Goal: Information Seeking & Learning: Learn about a topic

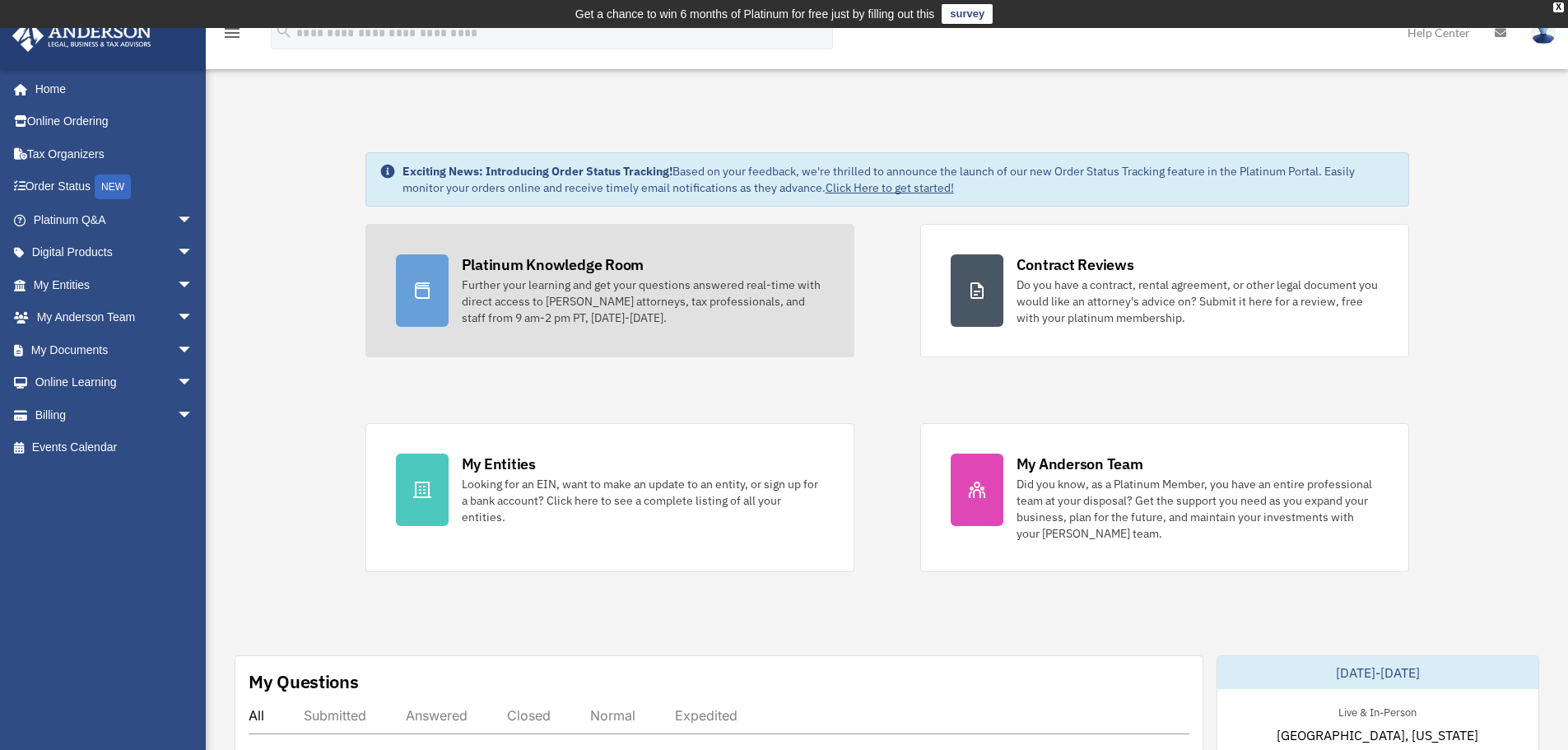
click at [583, 308] on div "Further your learning and get your questions answered real-time with direct acc…" at bounding box center [643, 302] width 362 height 50
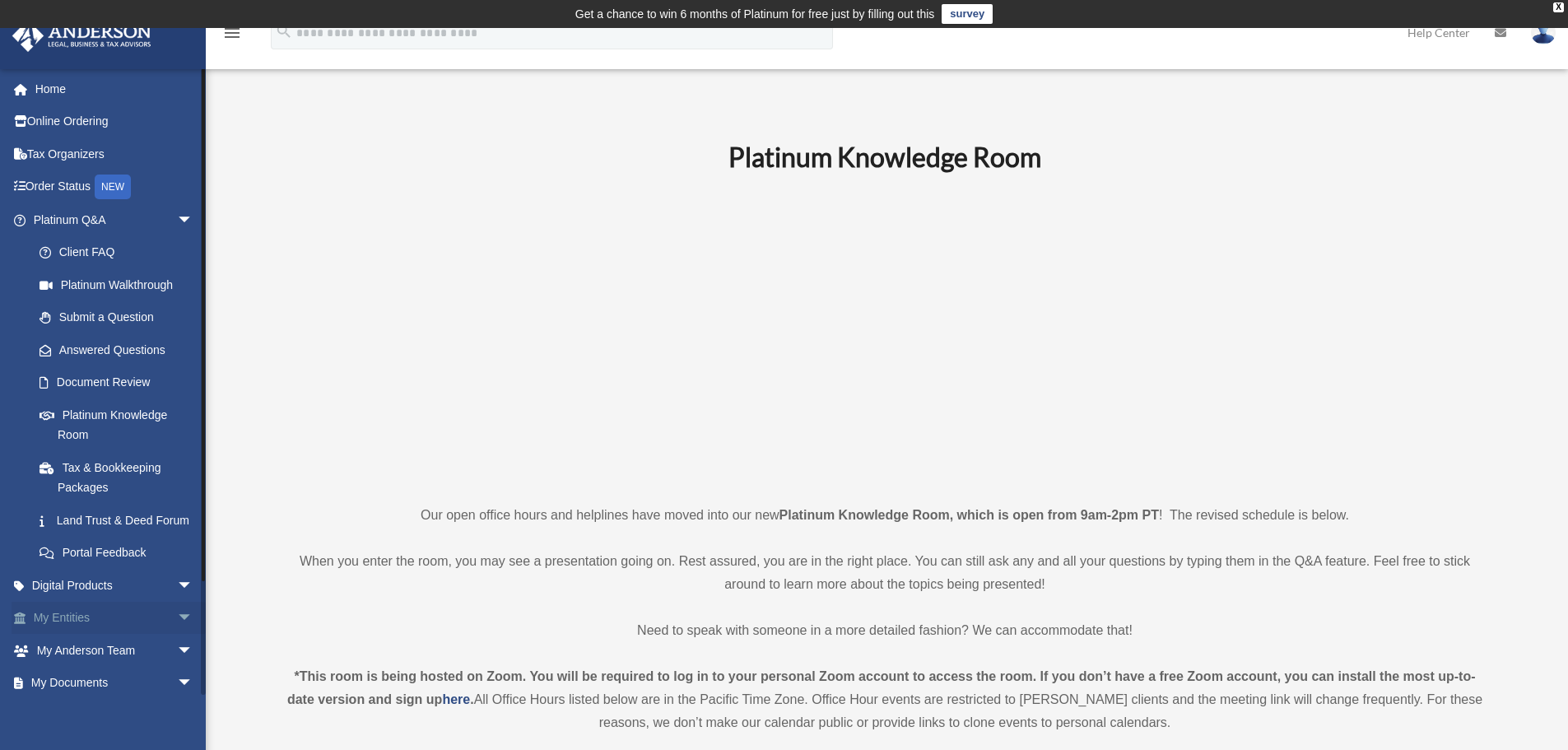
click at [101, 634] on link "My Entities arrow_drop_down" at bounding box center [114, 619] width 207 height 33
click at [152, 635] on link "My Entities arrow_drop_down" at bounding box center [114, 619] width 207 height 33
click at [88, 635] on link "My Entities arrow_drop_down" at bounding box center [114, 619] width 207 height 33
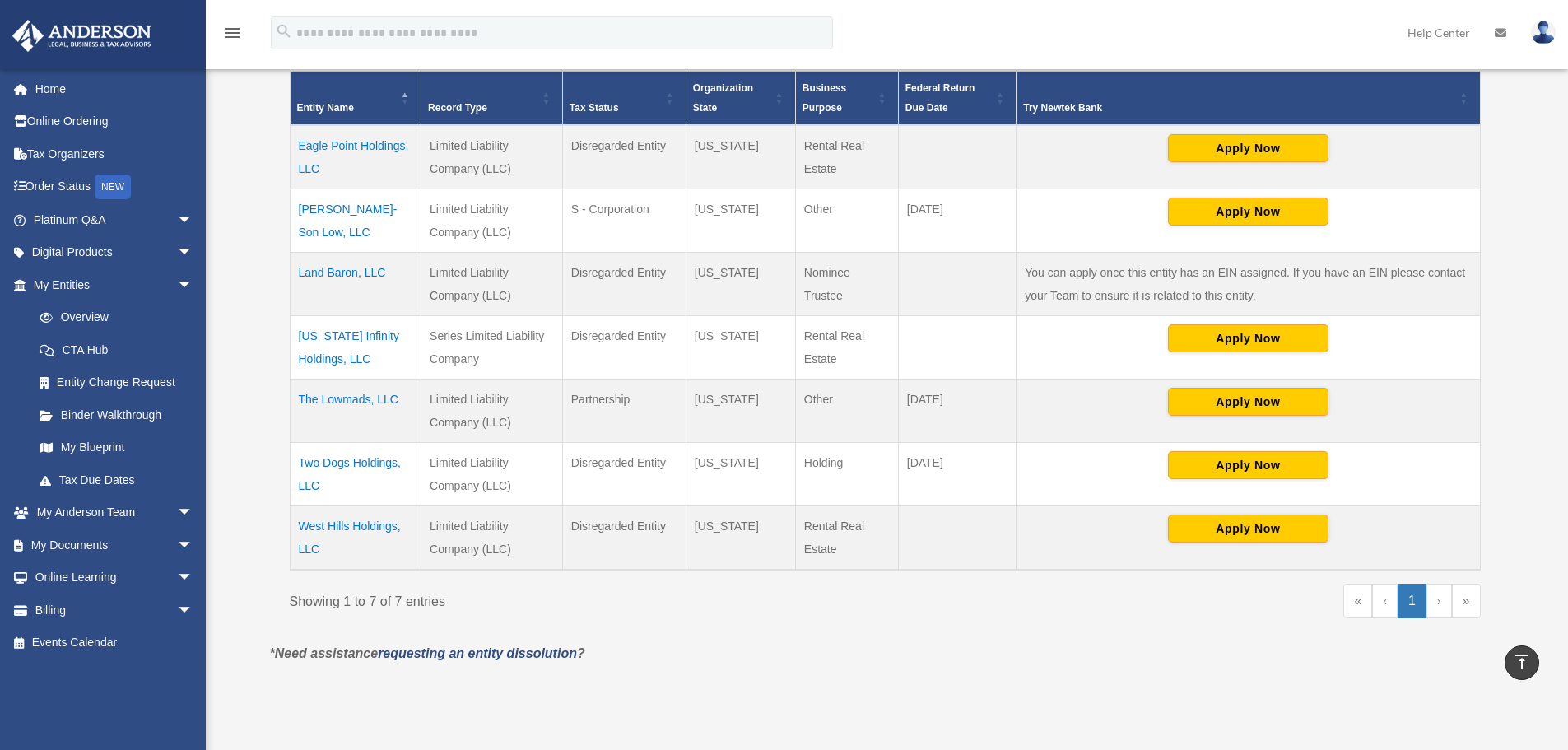
scroll to position [412, 0]
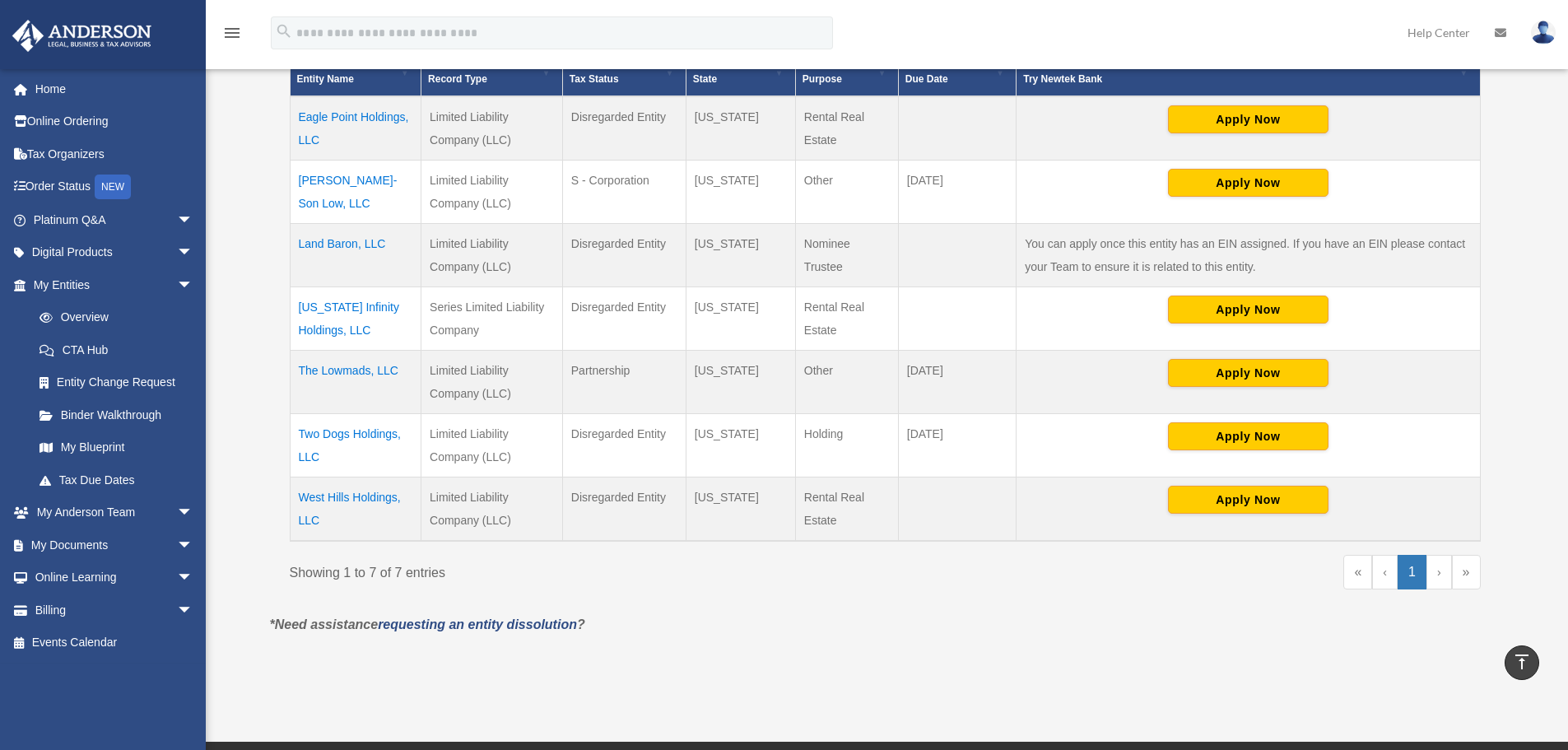
click at [343, 307] on td "[US_STATE] Infinity Holdings, LLC" at bounding box center [355, 319] width 131 height 64
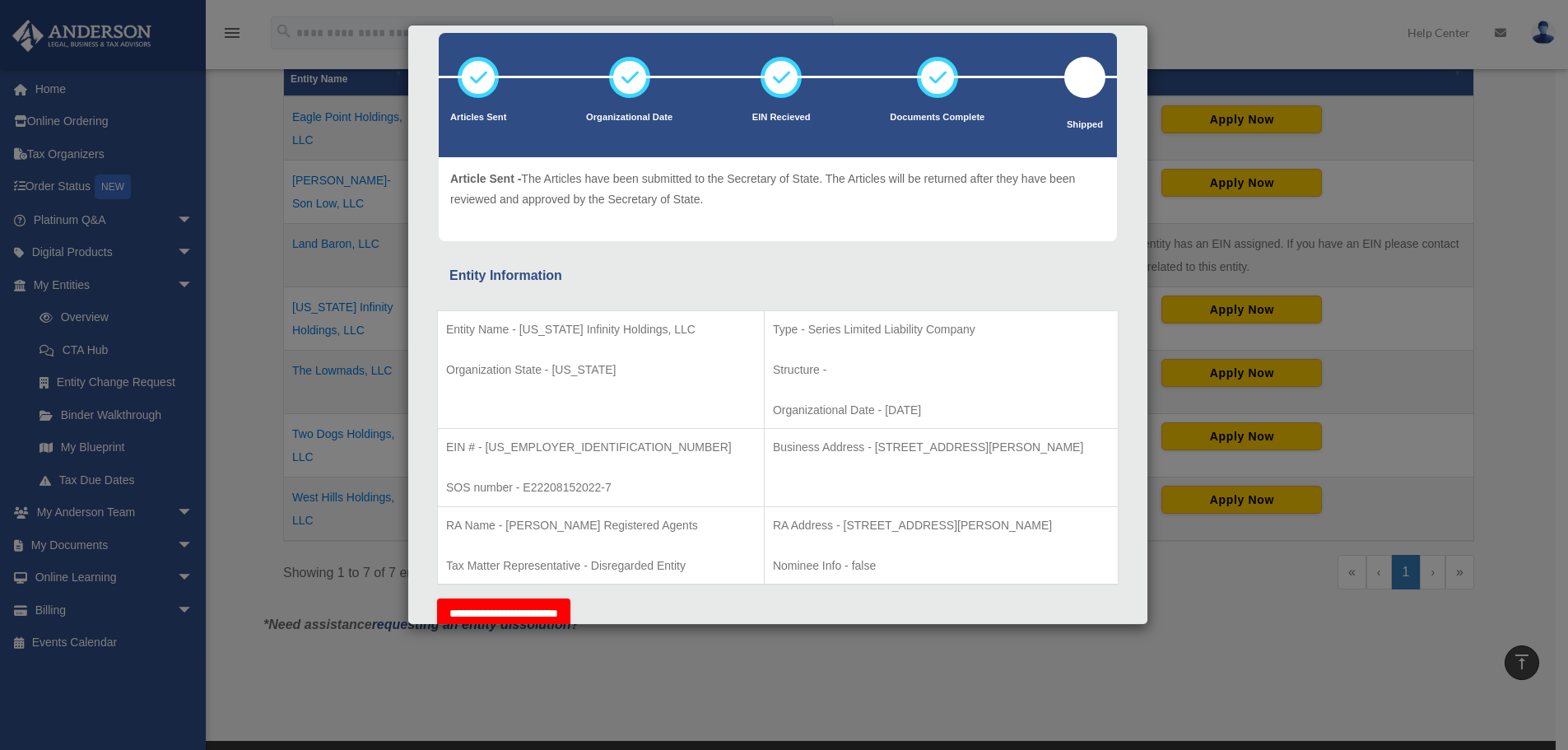
scroll to position [0, 0]
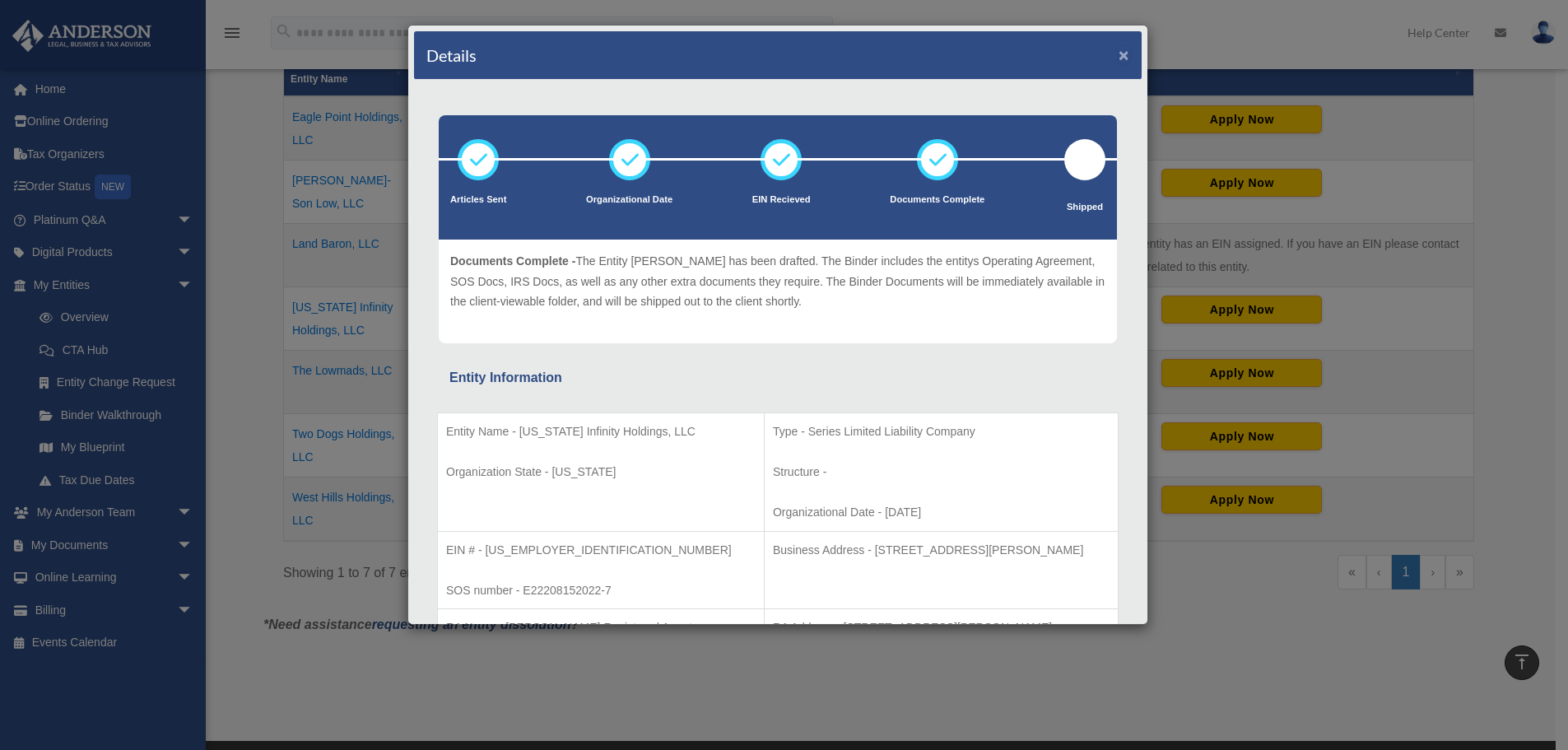
click at [1119, 51] on button "×" at bounding box center [1124, 55] width 10 height 17
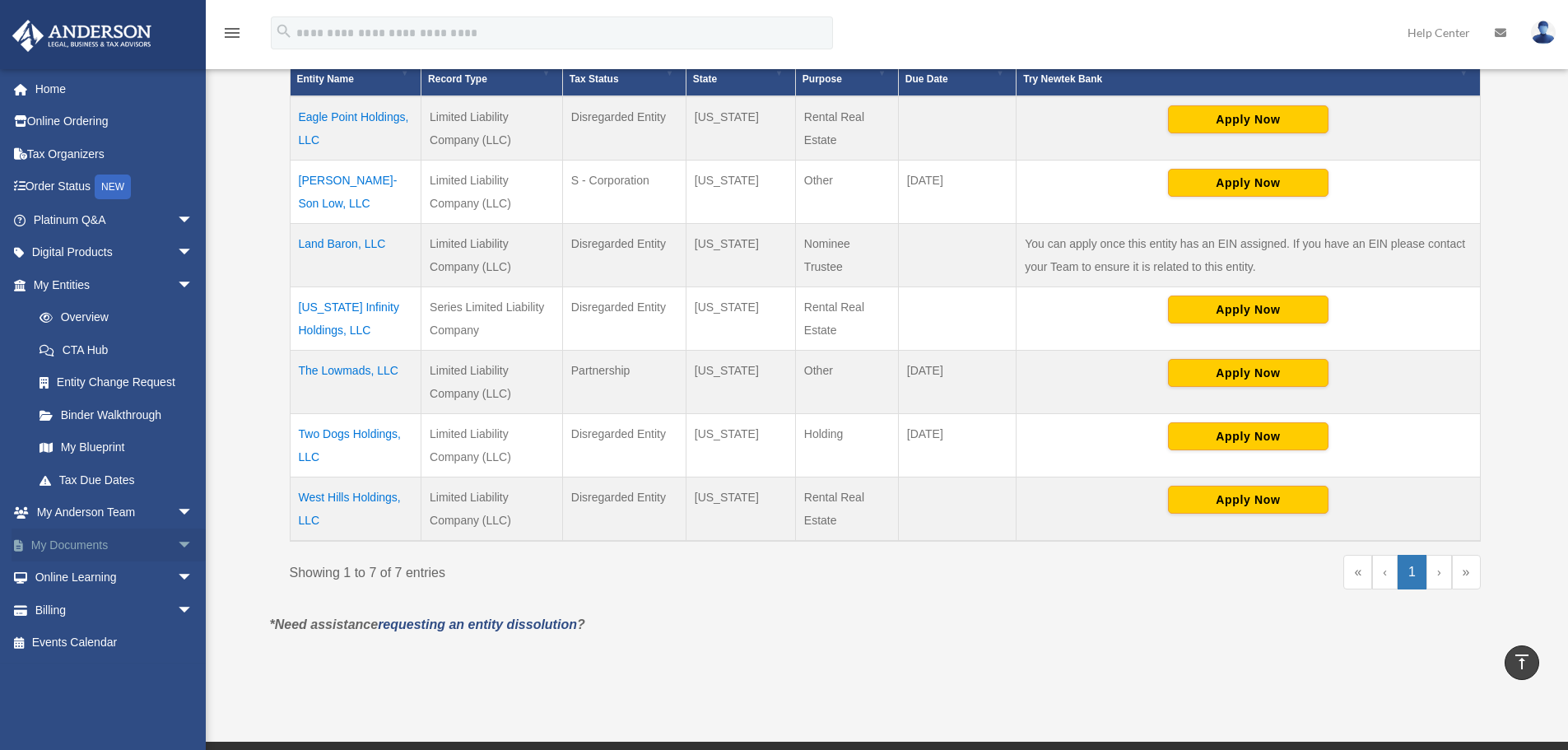
click at [177, 545] on span "arrow_drop_down" at bounding box center [193, 545] width 33 height 34
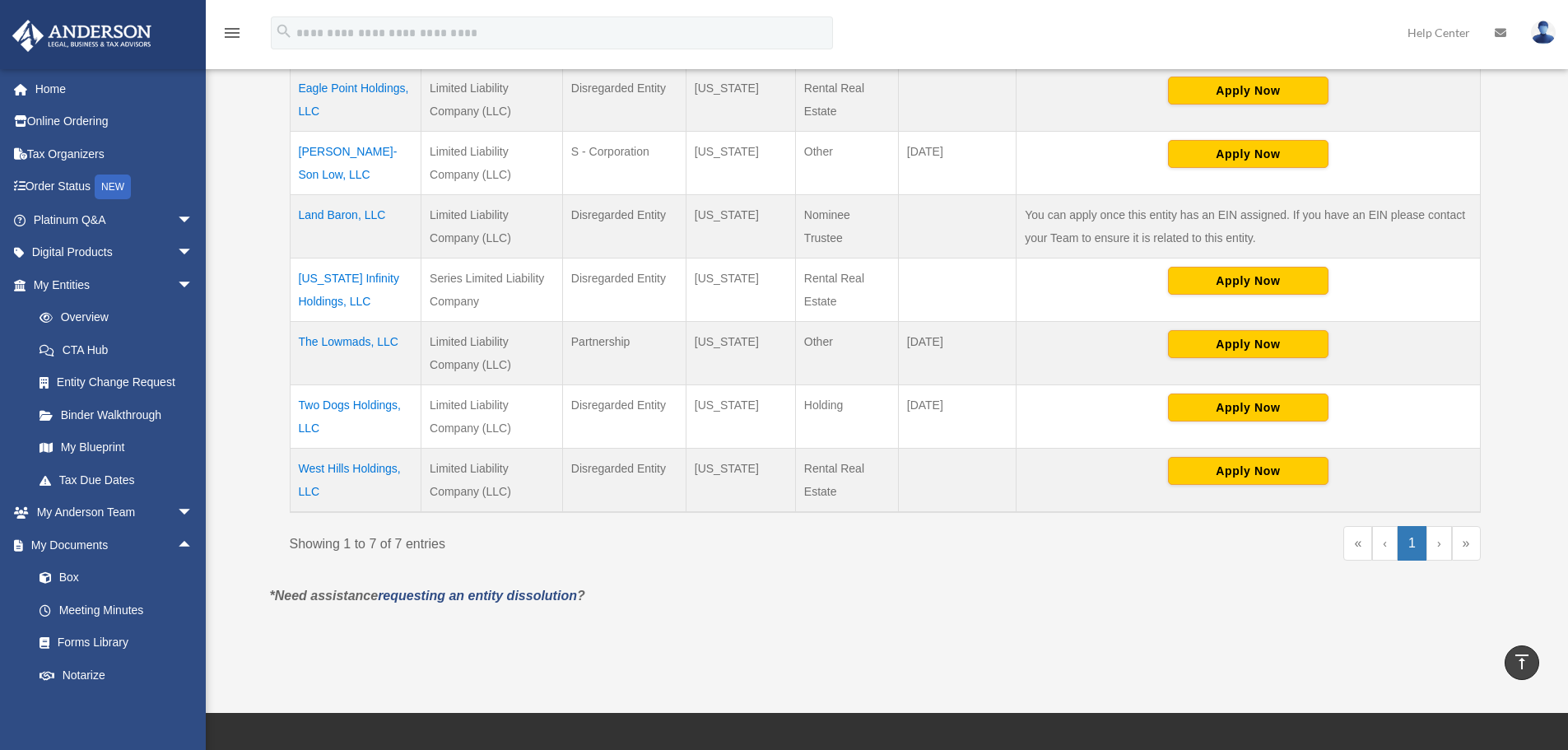
scroll to position [412, 0]
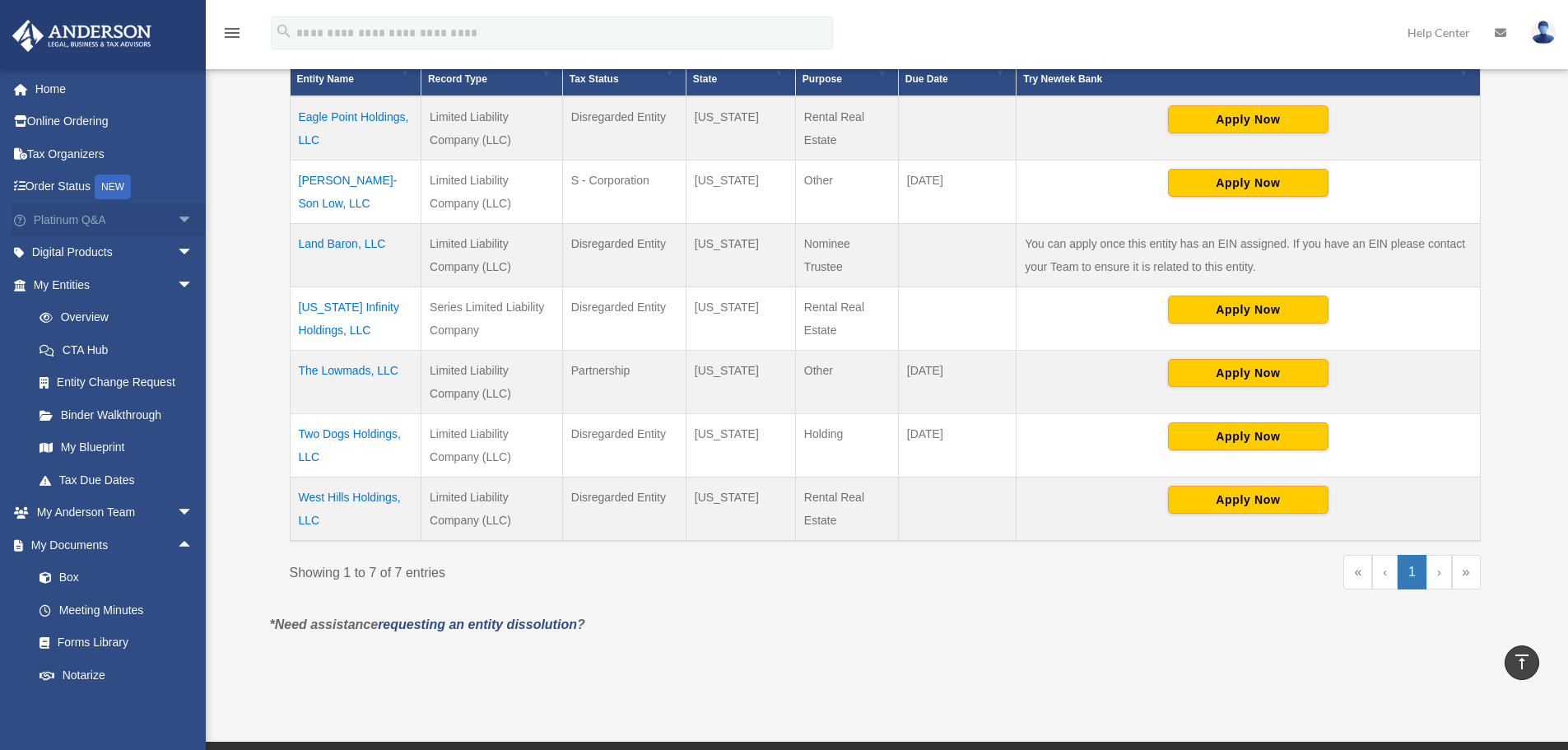
click at [177, 210] on span "arrow_drop_down" at bounding box center [193, 220] width 33 height 34
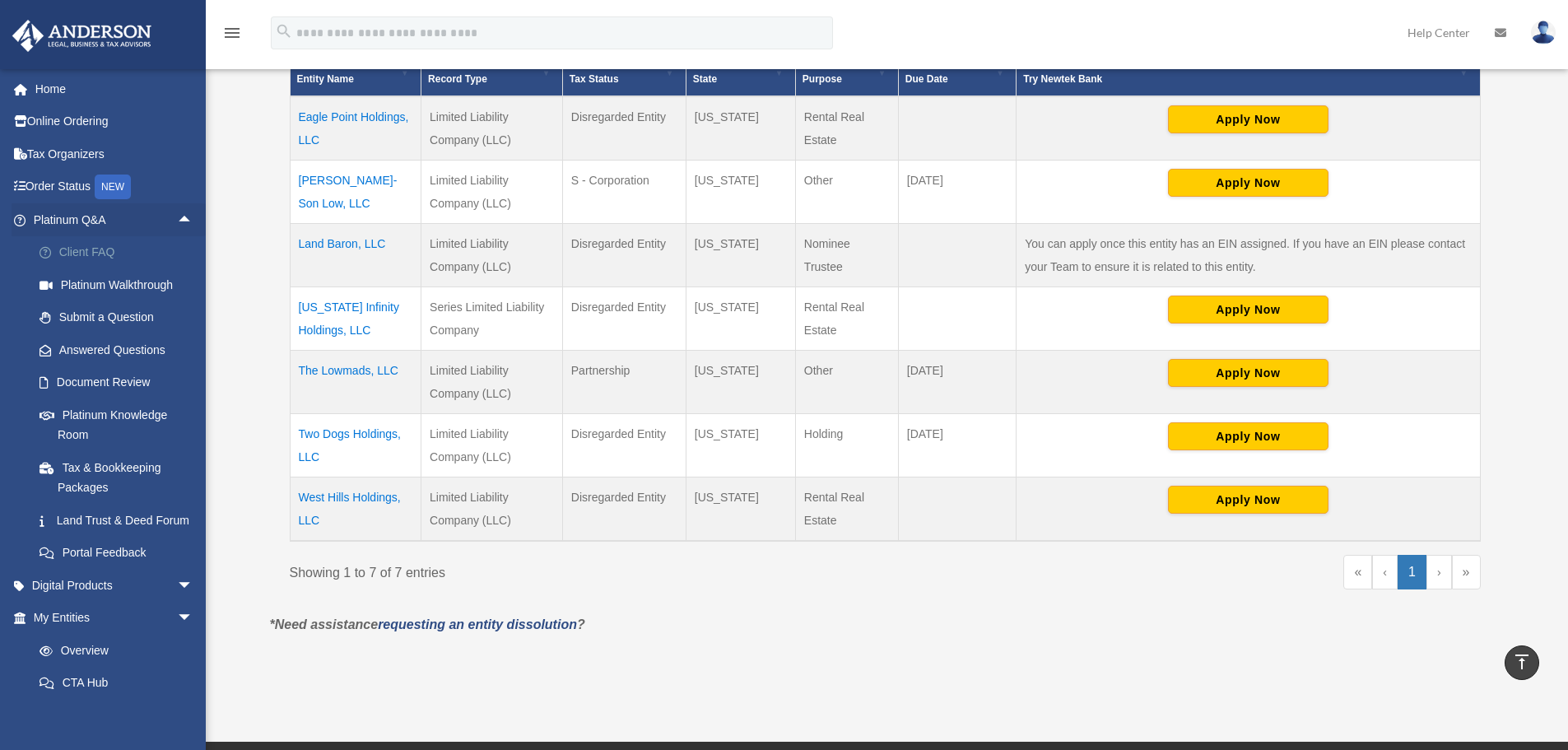
click at [100, 251] on link "Client FAQ" at bounding box center [120, 253] width 195 height 33
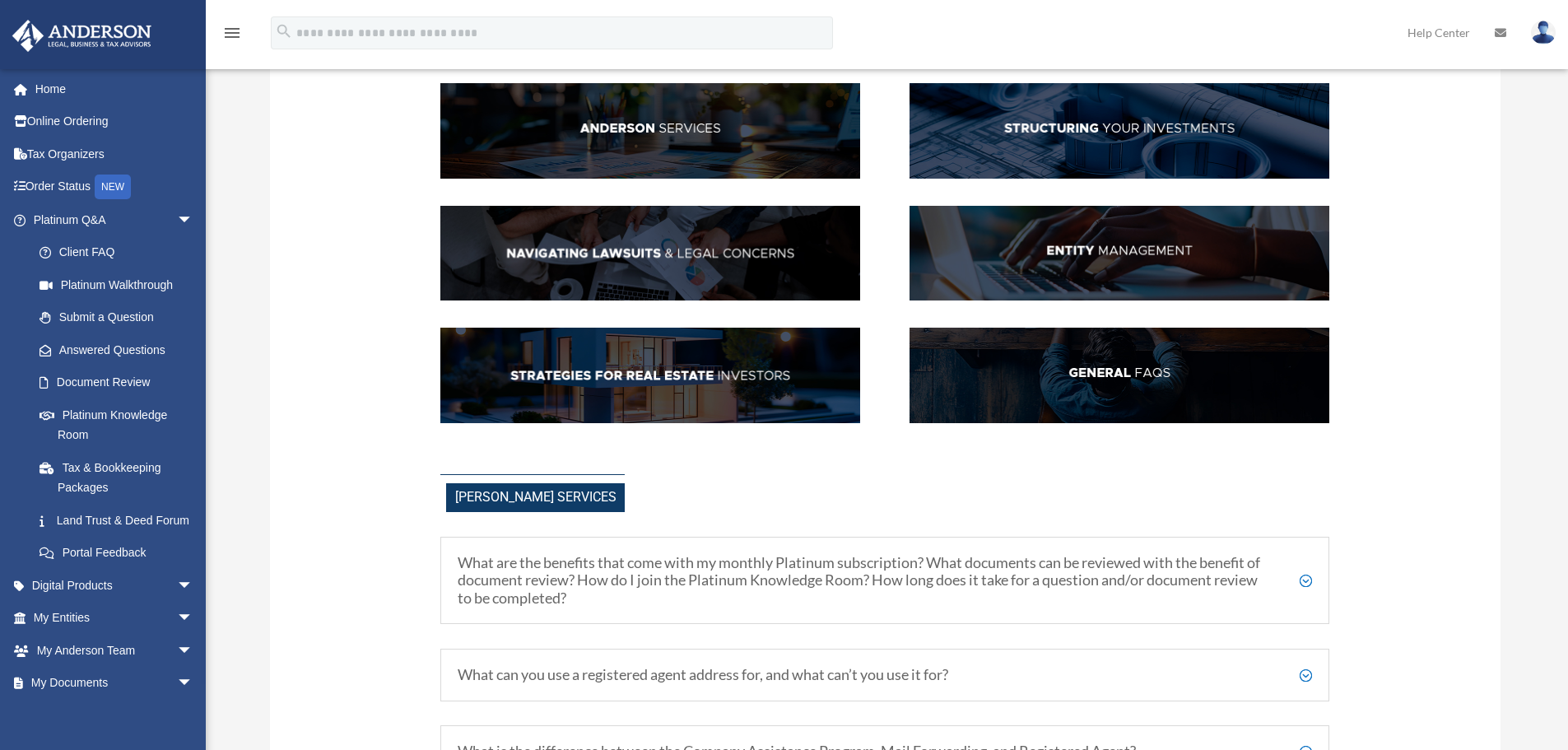
scroll to position [247, 0]
